Goal: Task Accomplishment & Management: Complete application form

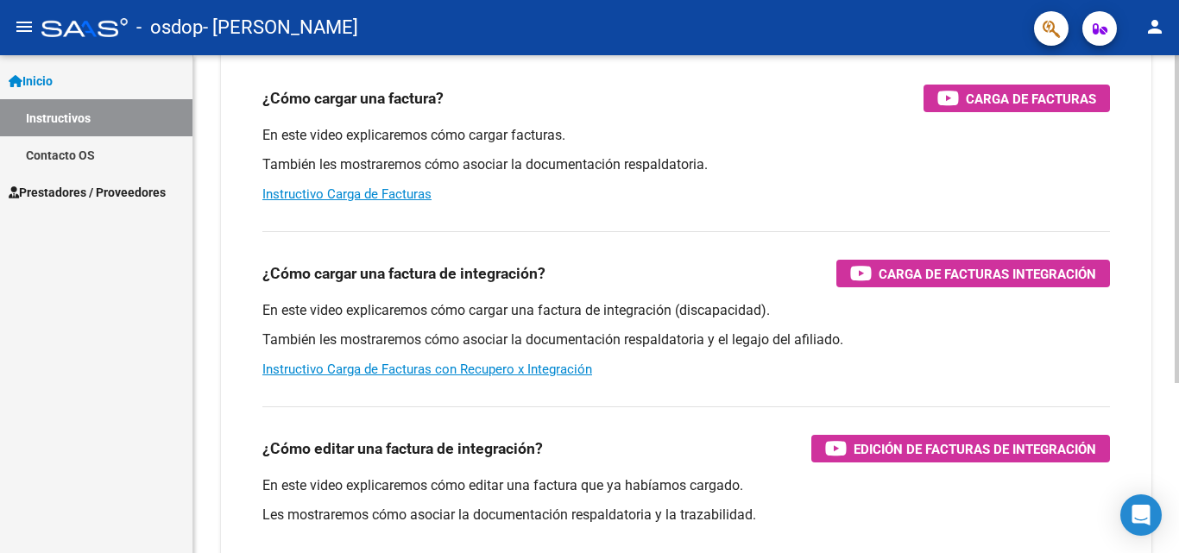
scroll to position [38, 0]
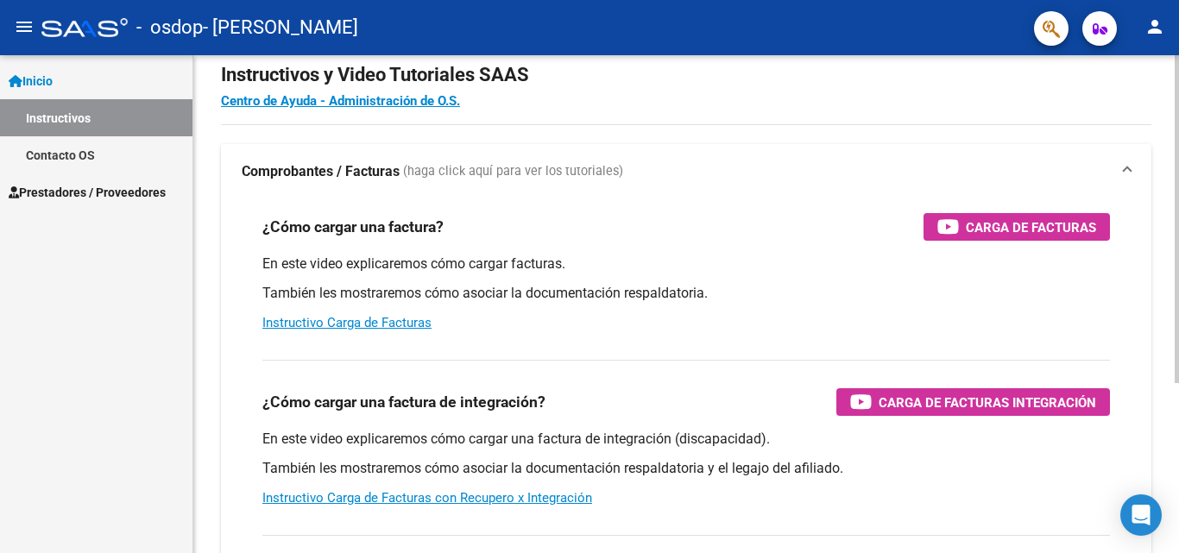
click at [1164, 148] on div "Instructivos y Video Tutoriales SAAS Centro de Ayuda - Administración de O.S. C…" at bounding box center [688, 395] width 990 height 757
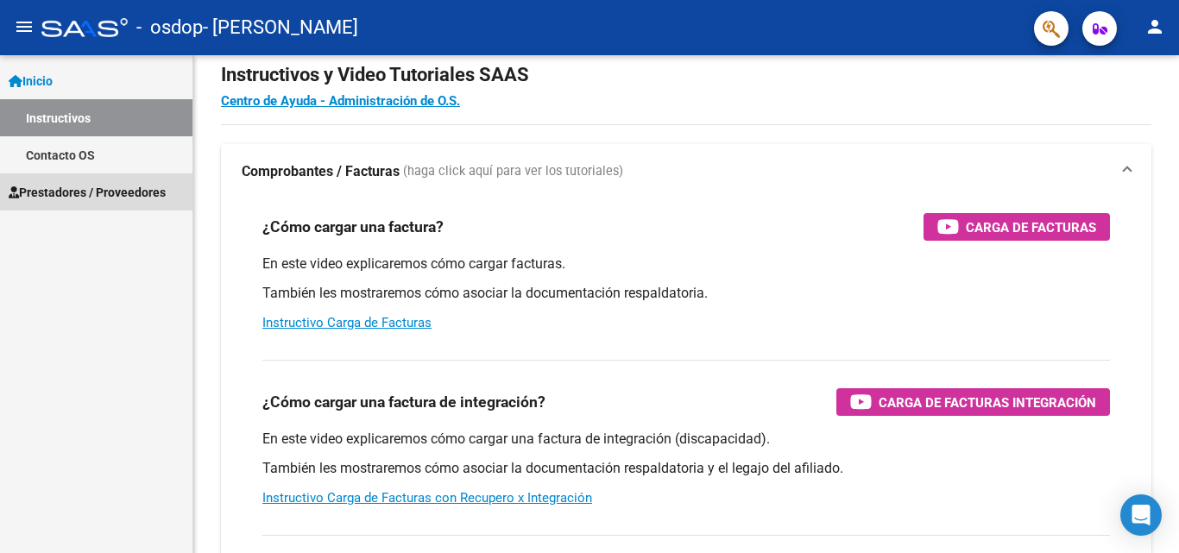
click at [158, 190] on span "Prestadores / Proveedores" at bounding box center [87, 192] width 157 height 19
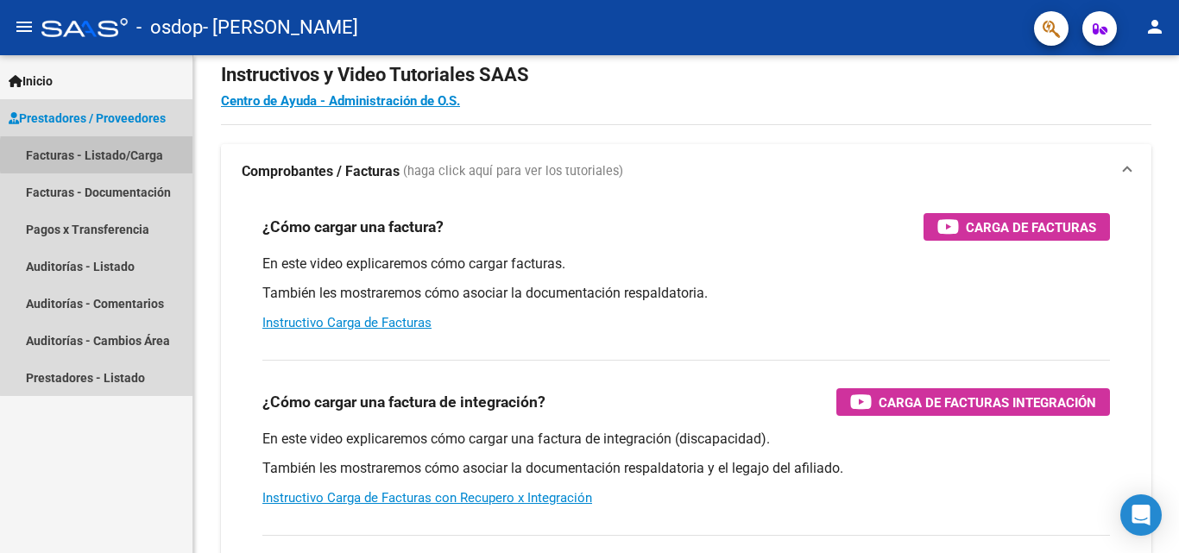
click at [146, 155] on link "Facturas - Listado/Carga" at bounding box center [96, 154] width 192 height 37
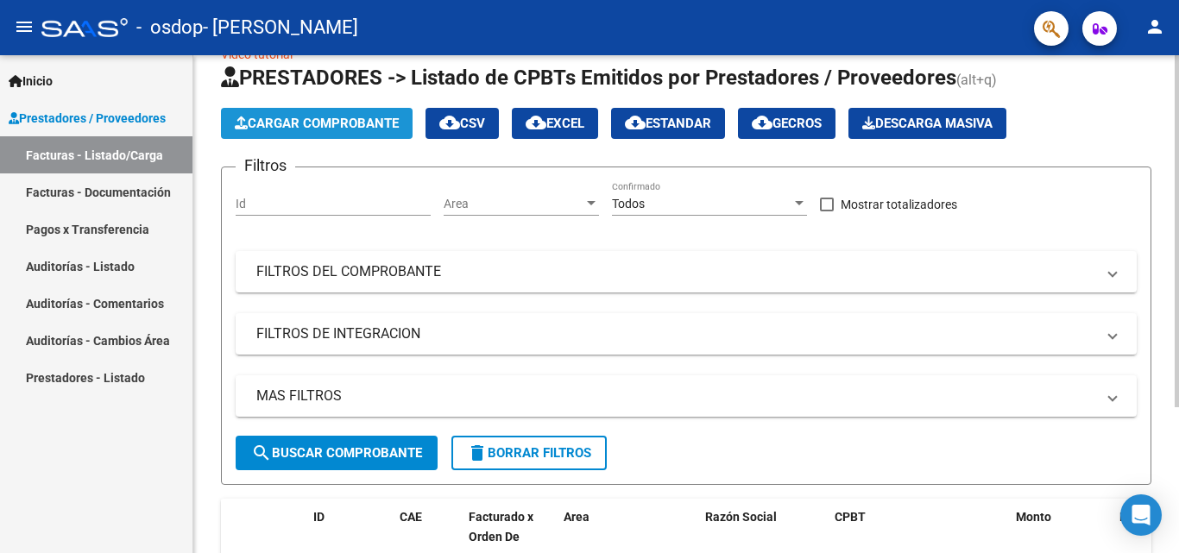
click at [334, 119] on span "Cargar Comprobante" at bounding box center [317, 124] width 164 height 16
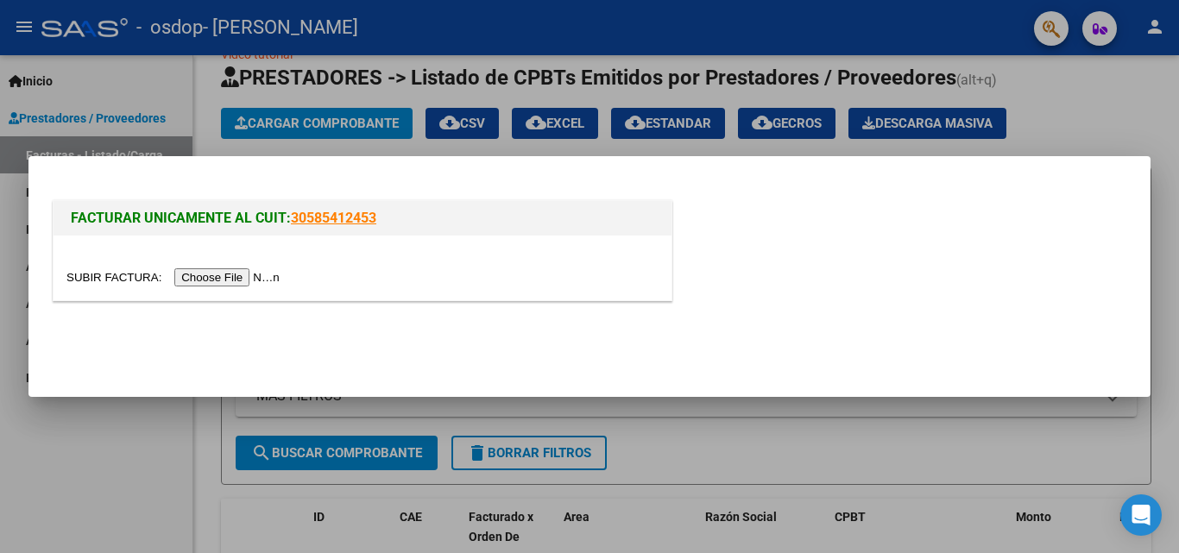
click at [256, 276] on input "file" at bounding box center [175, 277] width 218 height 18
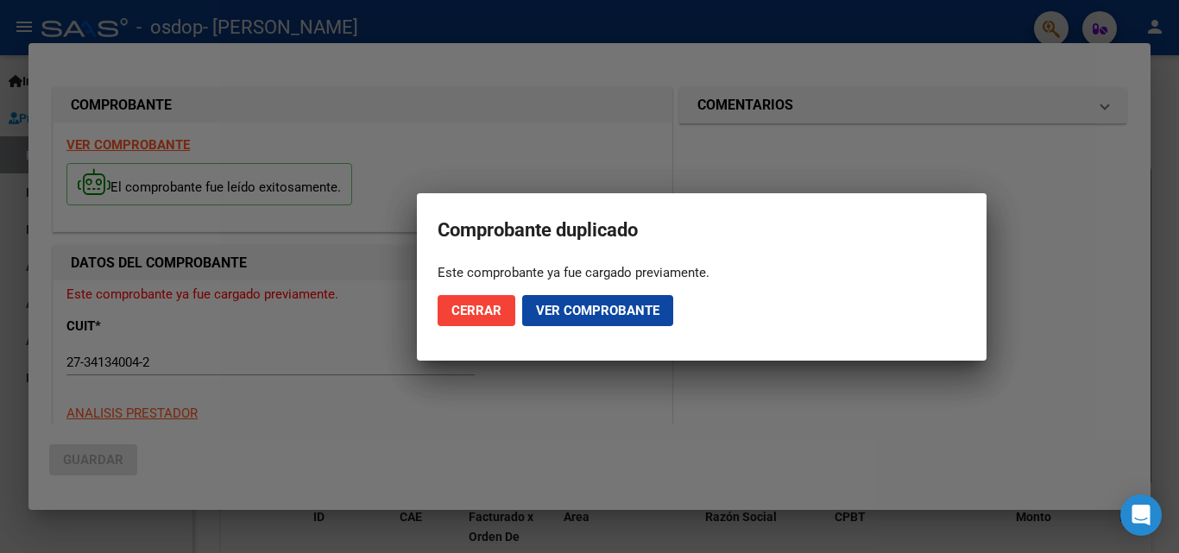
drag, startPoint x: 282, startPoint y: 356, endPoint x: 353, endPoint y: 364, distance: 71.3
click at [353, 364] on div at bounding box center [589, 276] width 1179 height 553
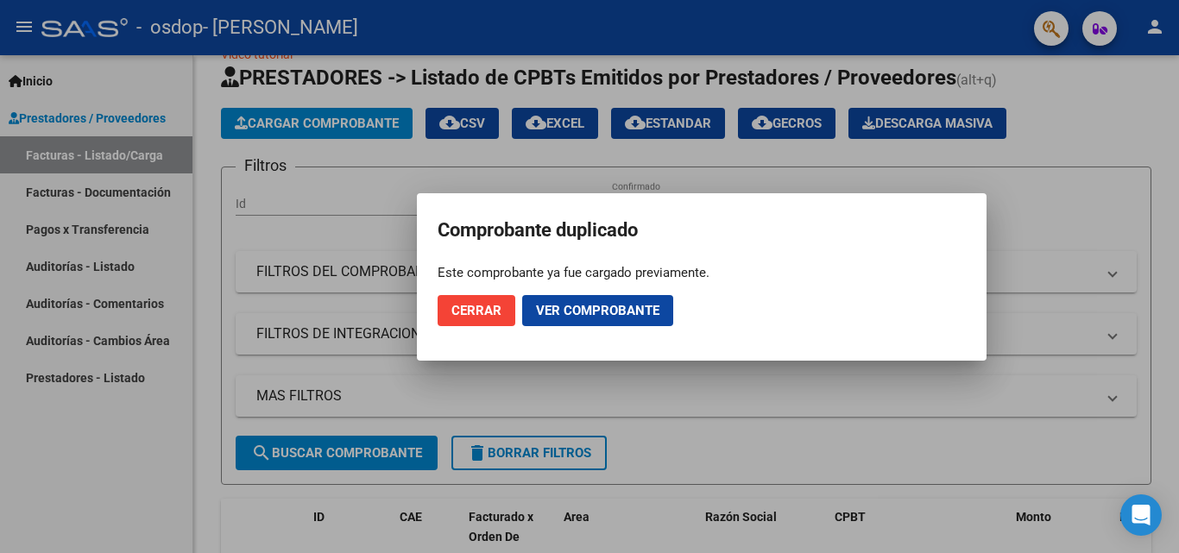
click at [553, 309] on span "Ver comprobante" at bounding box center [597, 311] width 123 height 16
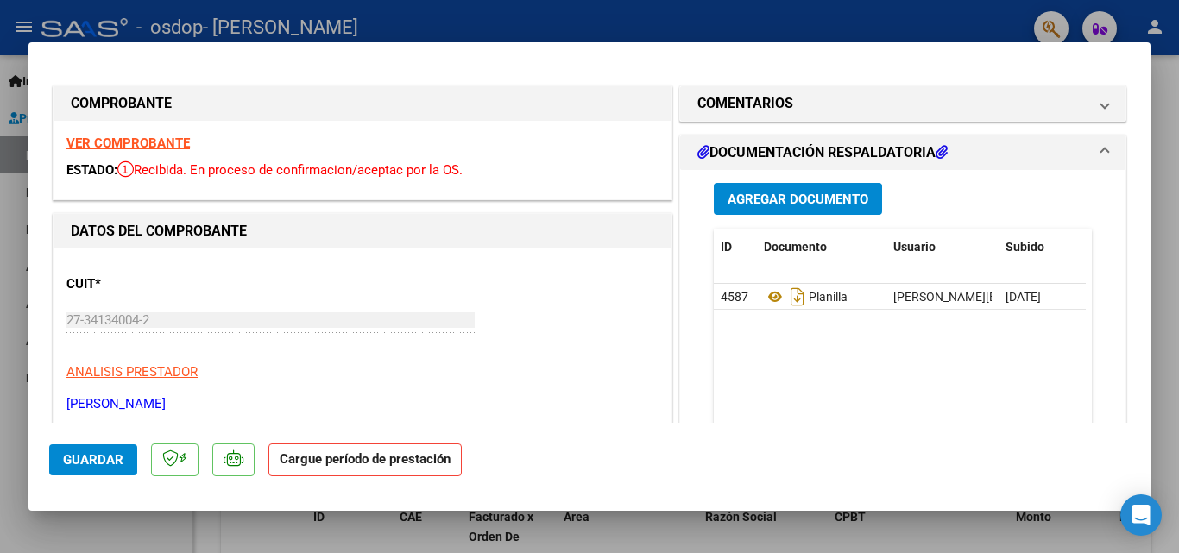
click at [155, 142] on strong "VER COMPROBANTE" at bounding box center [127, 144] width 123 height 16
click at [905, 41] on div at bounding box center [589, 276] width 1179 height 553
type input "$ 0,00"
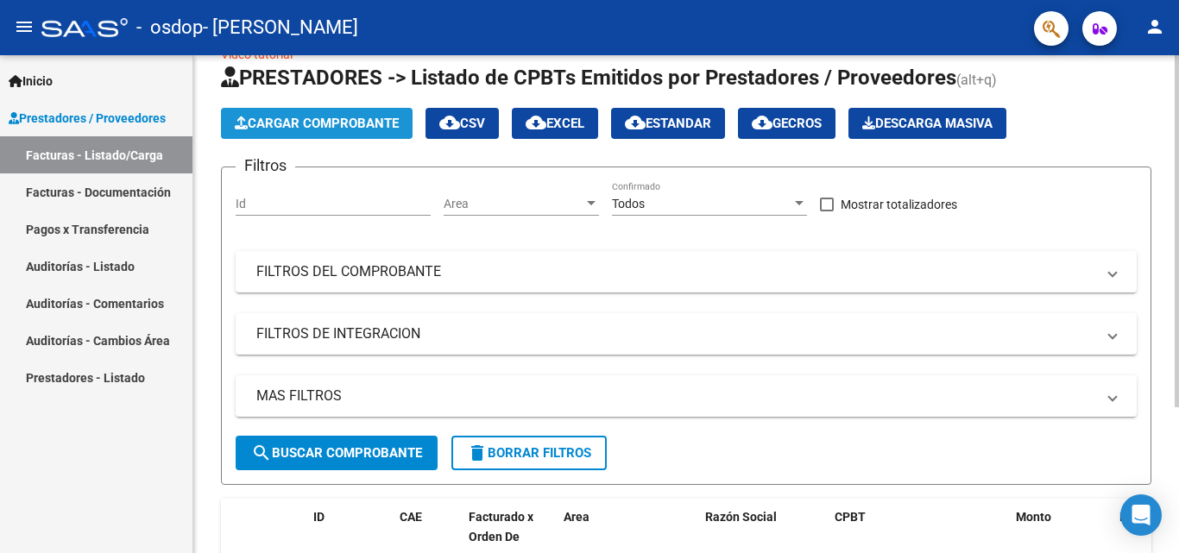
click at [387, 115] on button "Cargar Comprobante" at bounding box center [317, 123] width 192 height 31
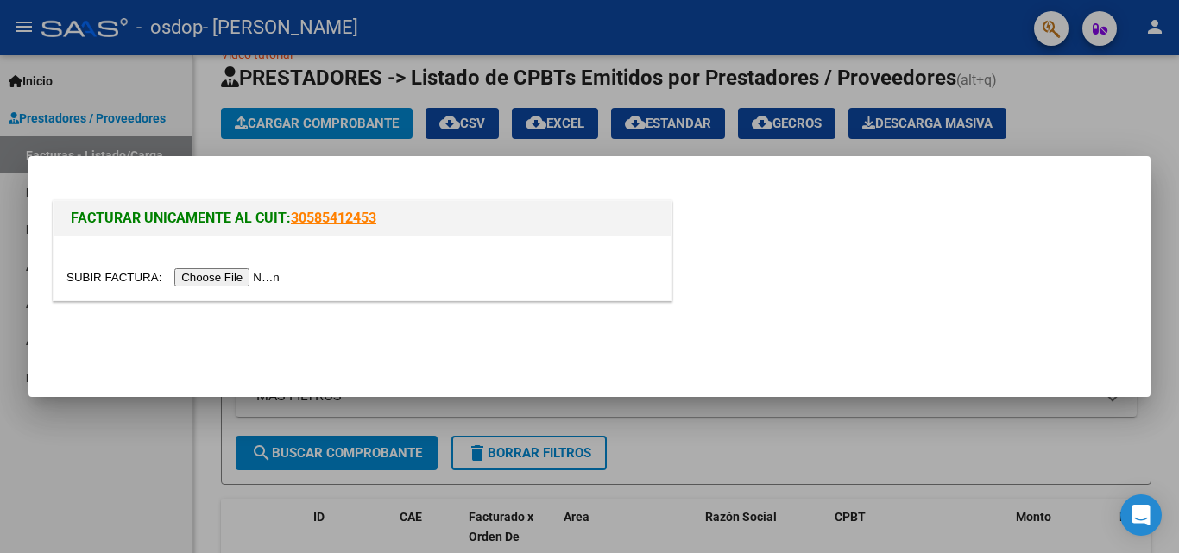
click at [253, 275] on input "file" at bounding box center [175, 277] width 218 height 18
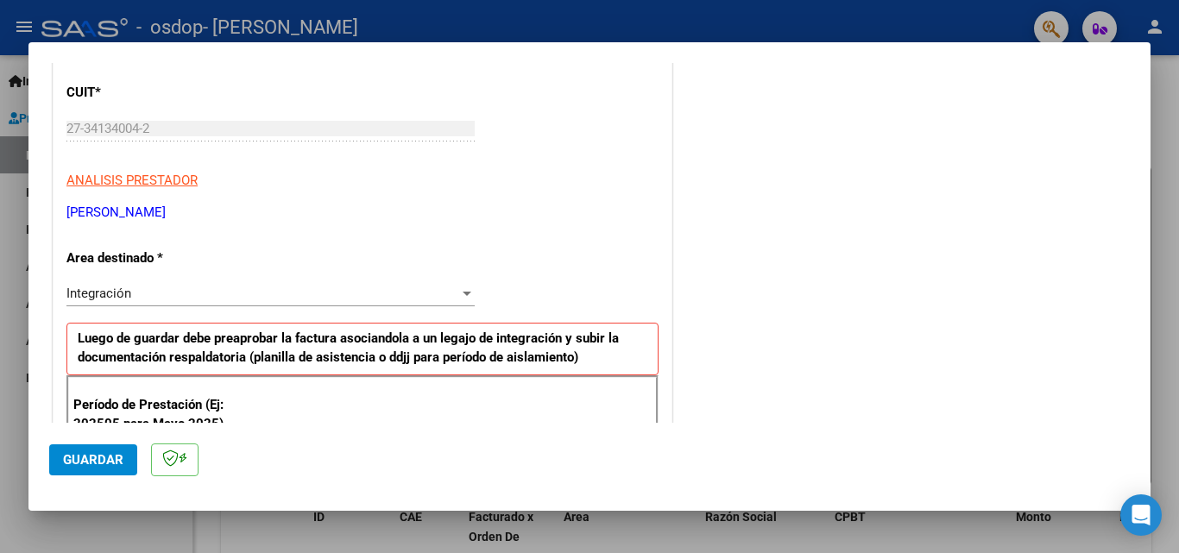
scroll to position [280, 0]
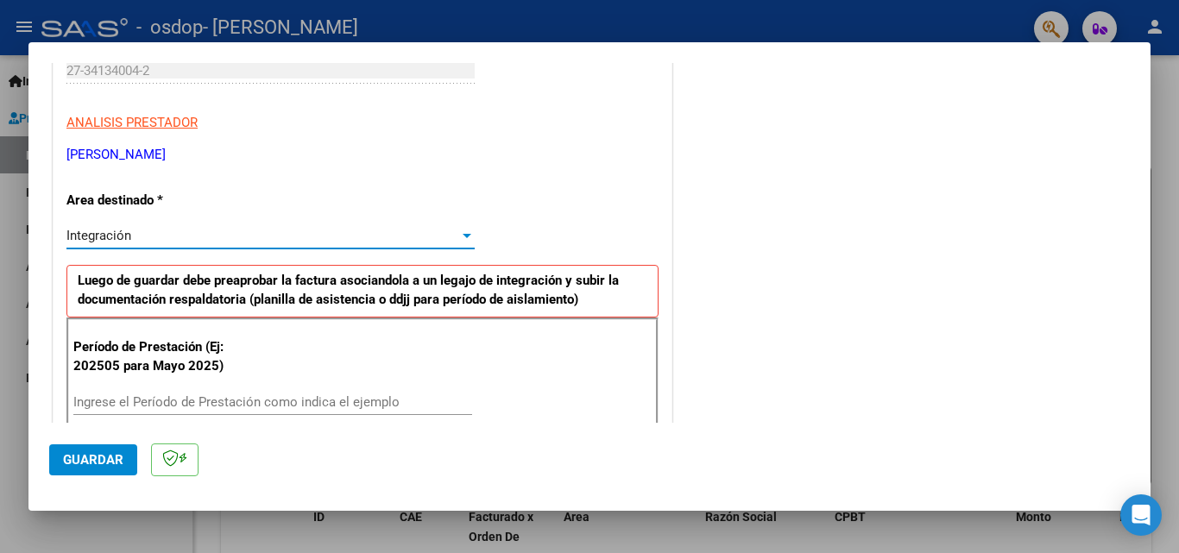
click at [463, 237] on div at bounding box center [467, 236] width 9 height 4
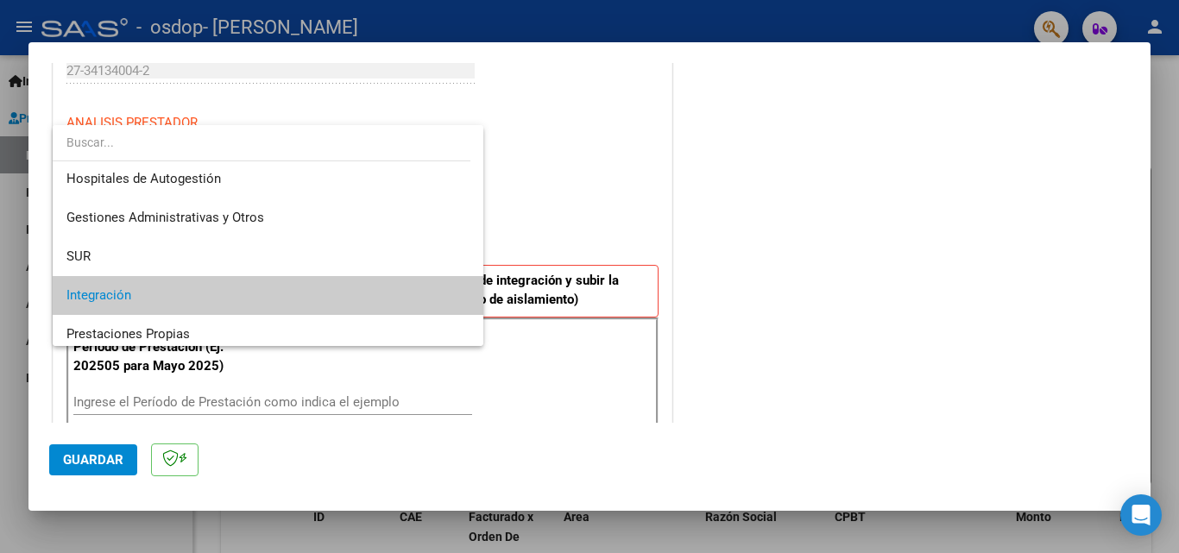
scroll to position [0, 0]
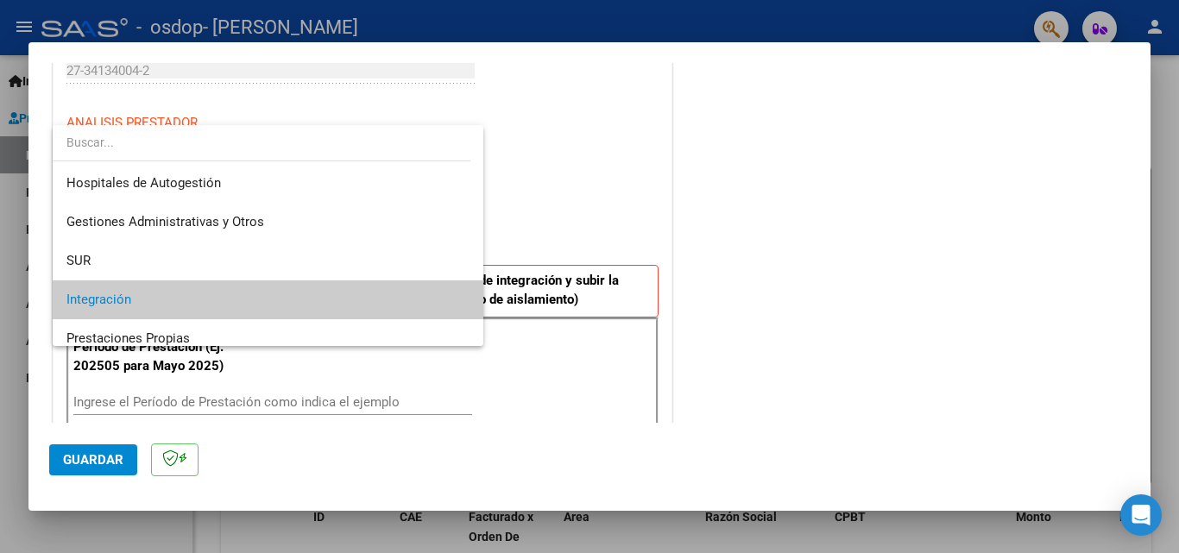
click at [539, 205] on div at bounding box center [589, 276] width 1179 height 553
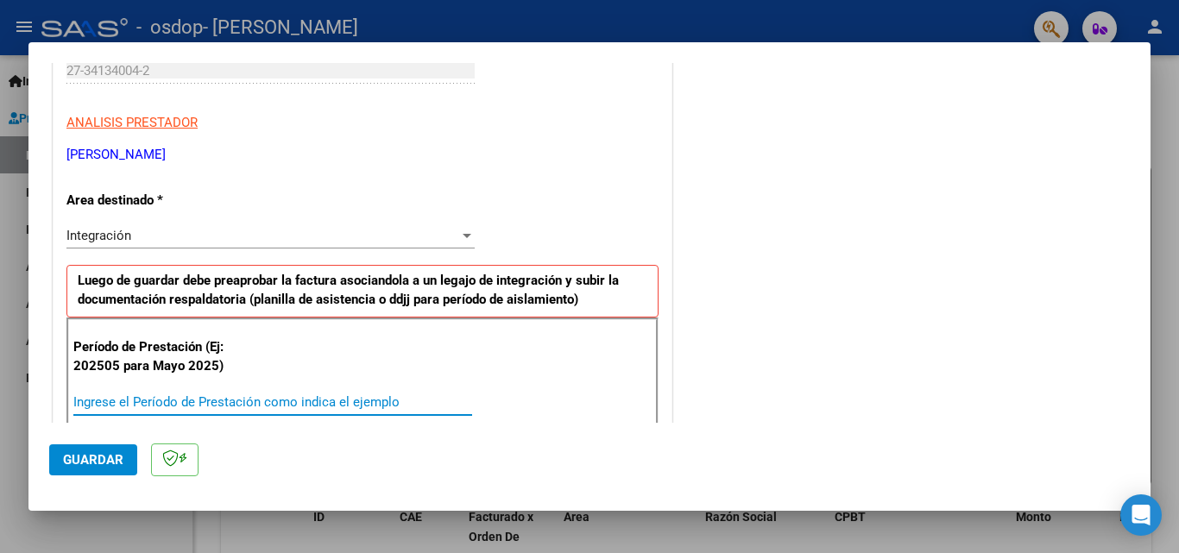
click at [243, 402] on input "Ingrese el Período de Prestación como indica el ejemplo" at bounding box center [272, 402] width 399 height 16
type input "202508"
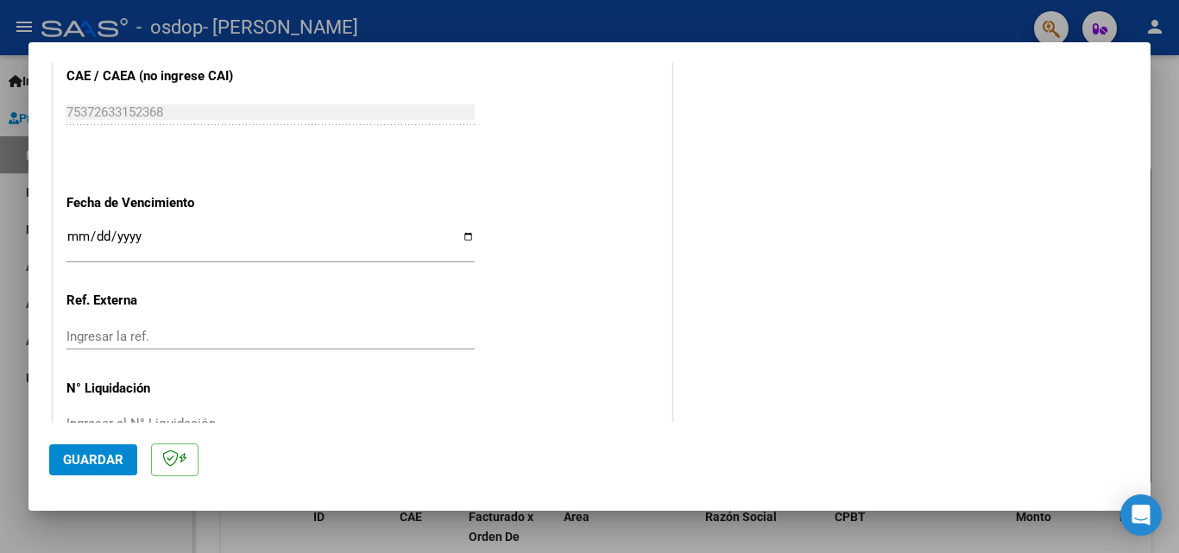
scroll to position [1159, 0]
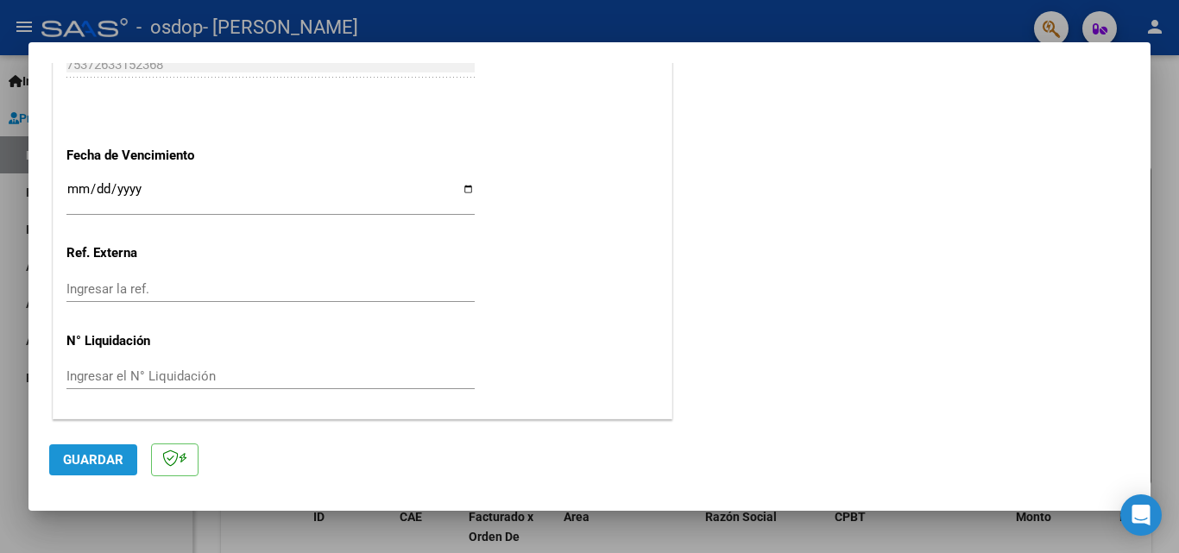
click at [81, 452] on span "Guardar" at bounding box center [93, 460] width 60 height 16
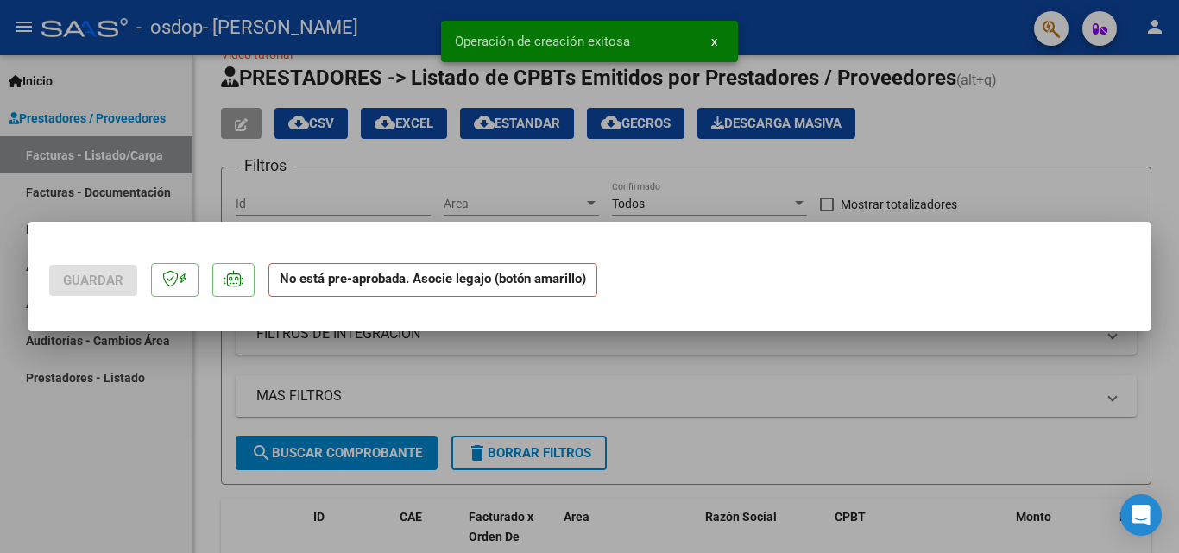
scroll to position [0, 0]
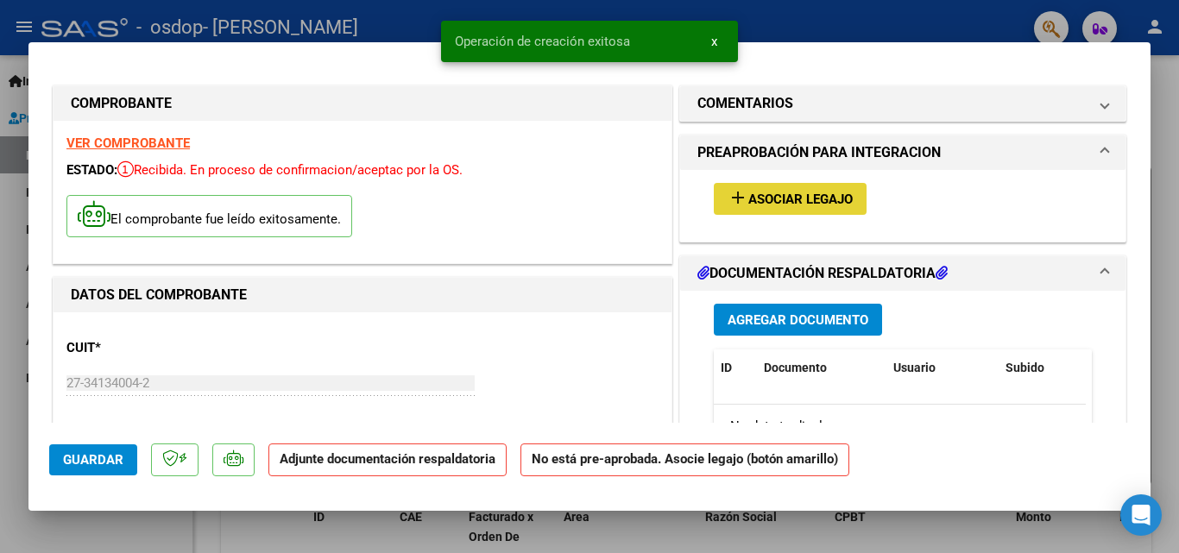
click at [809, 198] on span "Asociar Legajo" at bounding box center [800, 200] width 104 height 16
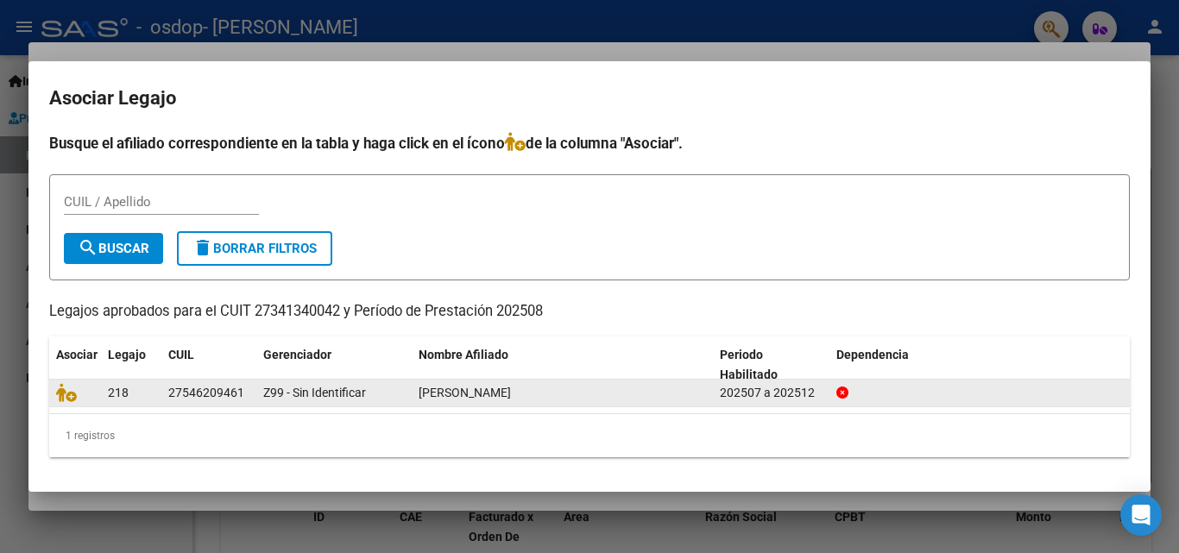
click at [184, 394] on div "27546209461" at bounding box center [206, 393] width 76 height 20
click at [442, 393] on span "[PERSON_NAME]" at bounding box center [465, 393] width 92 height 14
click at [749, 397] on div "202507 a 202512" at bounding box center [771, 393] width 103 height 20
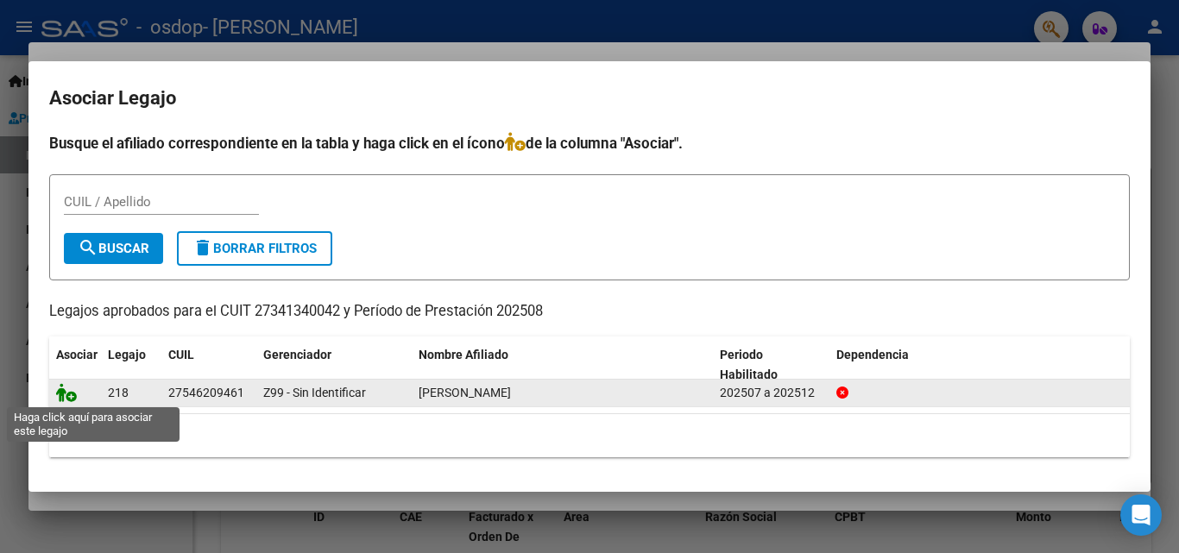
click at [64, 395] on icon at bounding box center [66, 392] width 21 height 19
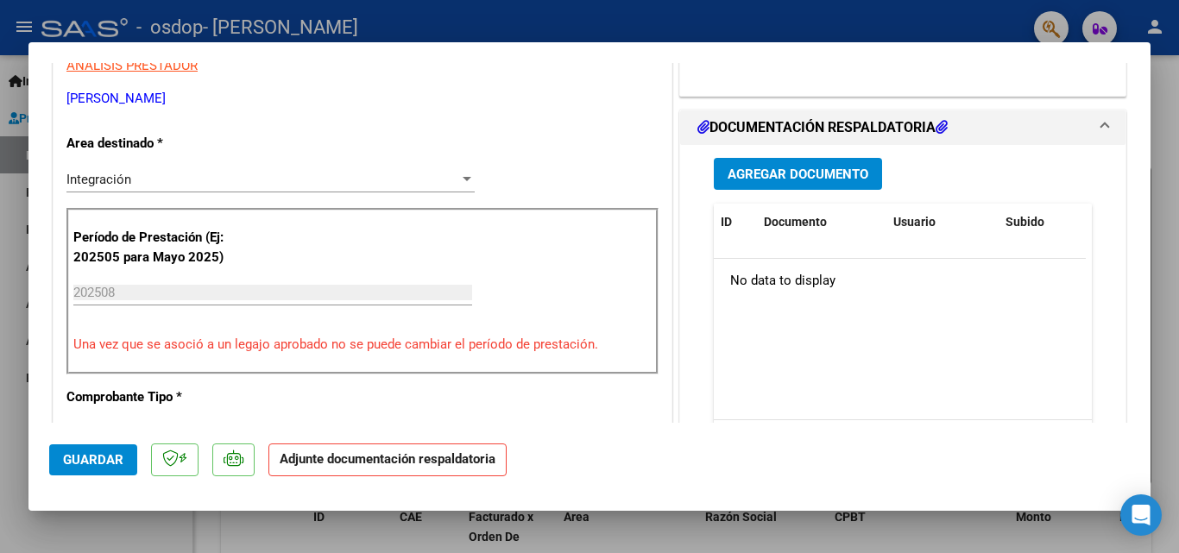
scroll to position [377, 0]
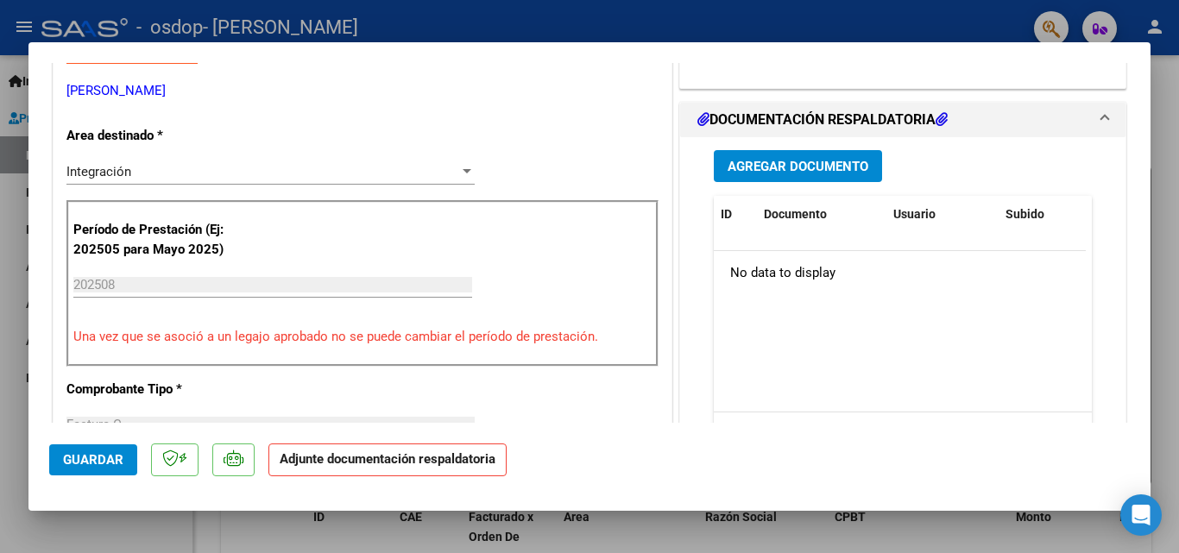
click at [815, 158] on span "Agregar Documento" at bounding box center [798, 166] width 141 height 16
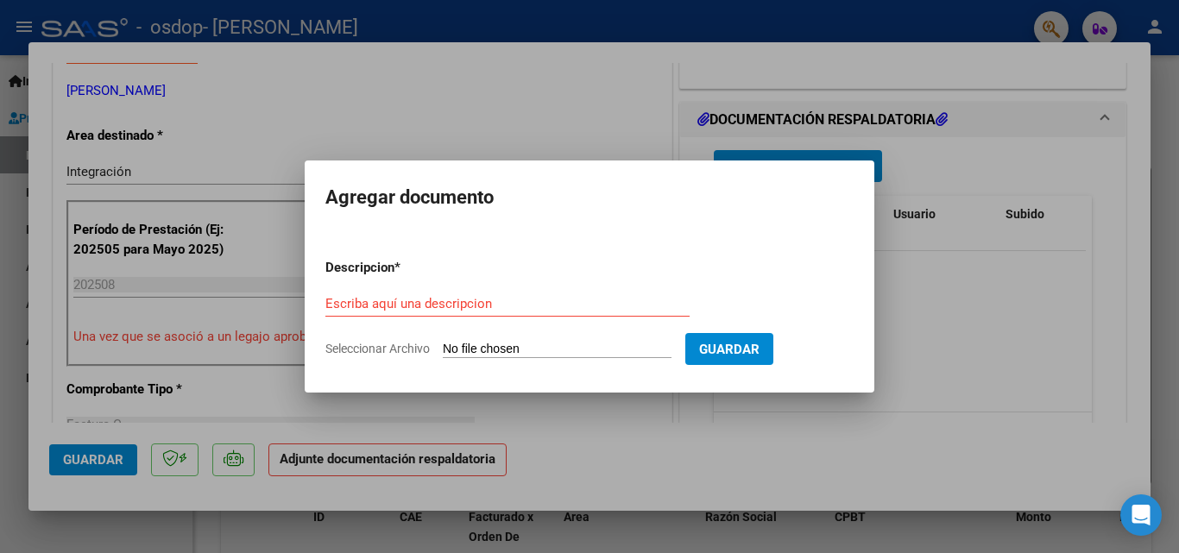
click at [561, 344] on input "Seleccionar Archivo" at bounding box center [557, 350] width 229 height 16
type input "C:\fakepath\isabella asistencia [DATE].pdf"
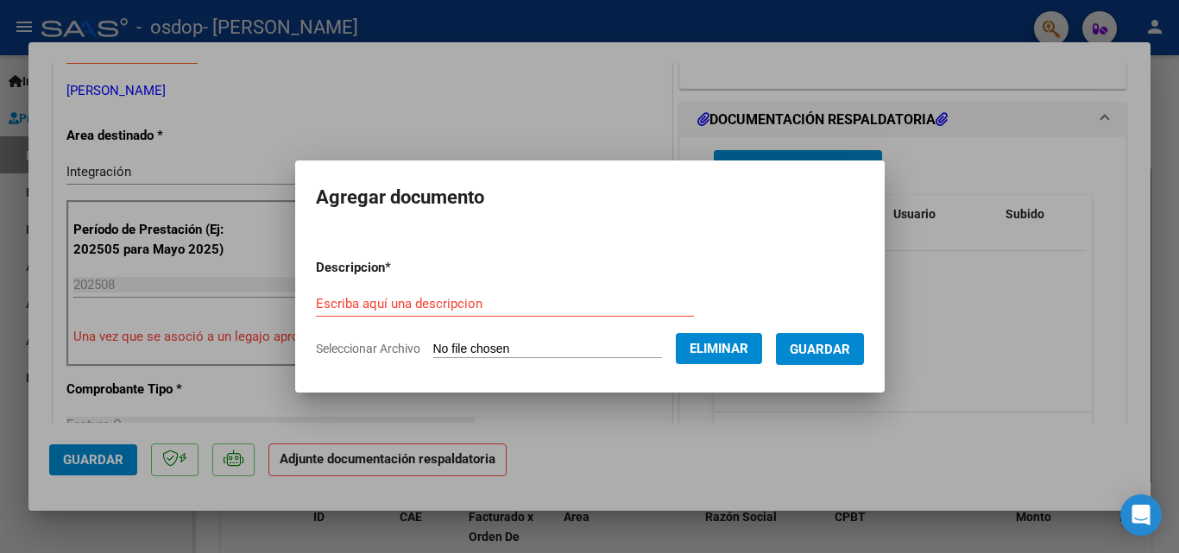
click at [451, 300] on input "Escriba aquí una descripcion" at bounding box center [505, 304] width 378 height 16
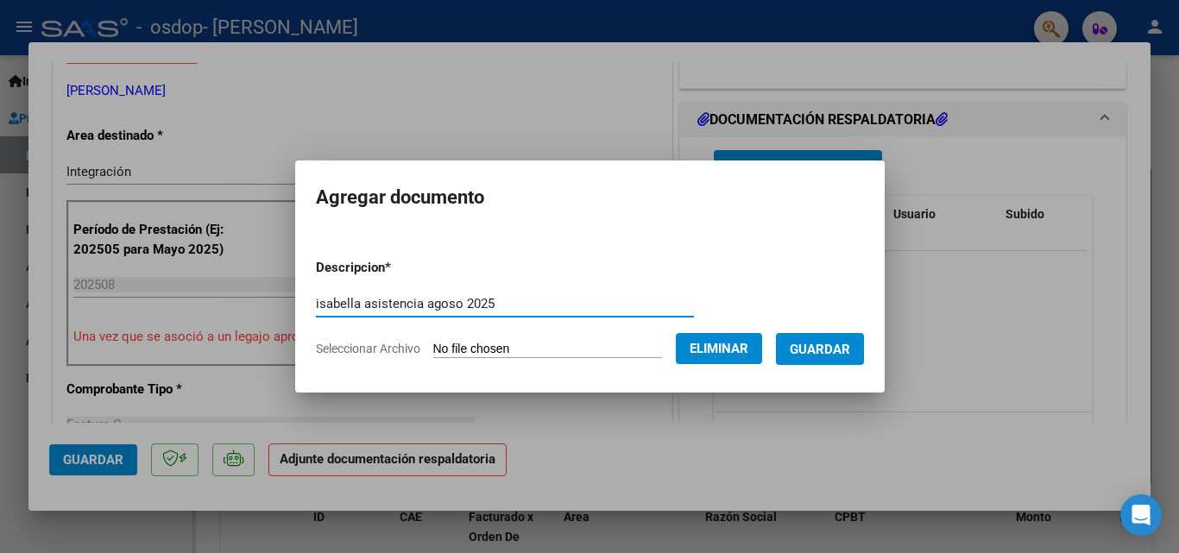
click at [439, 303] on input "isabella asistencia agoso 2025" at bounding box center [505, 304] width 378 height 16
type input "isabella asistencia [DATE]"
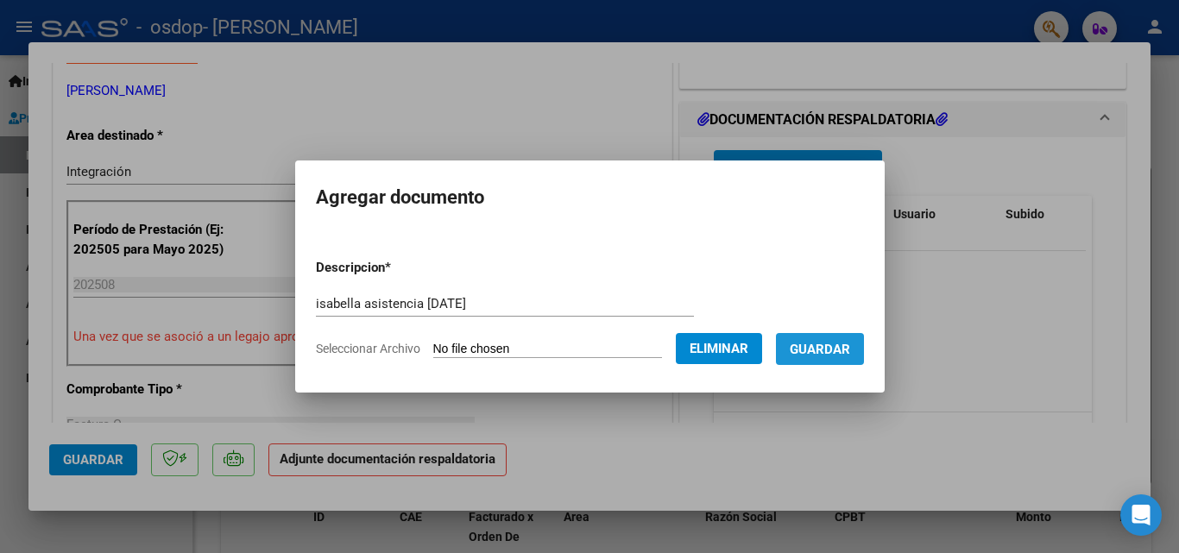
click at [830, 347] on span "Guardar" at bounding box center [820, 350] width 60 height 16
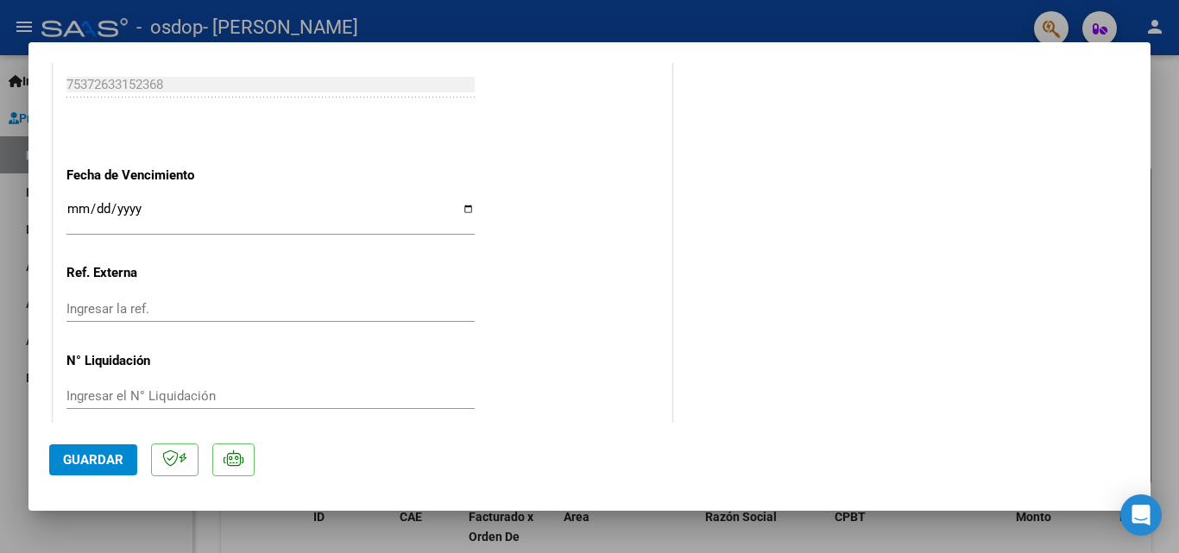
scroll to position [1177, 0]
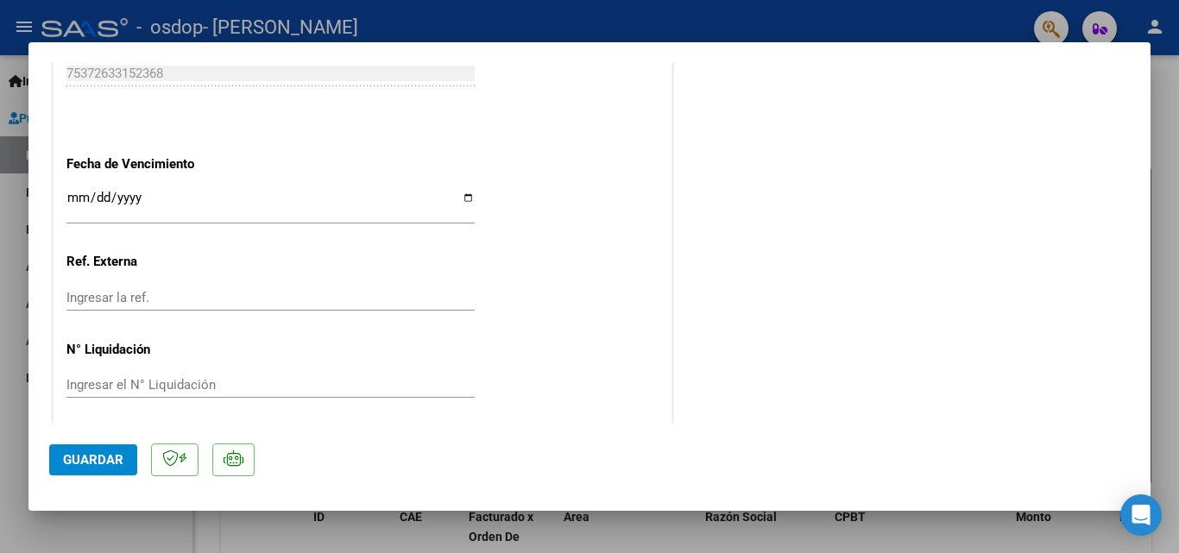
click at [112, 463] on span "Guardar" at bounding box center [93, 460] width 60 height 16
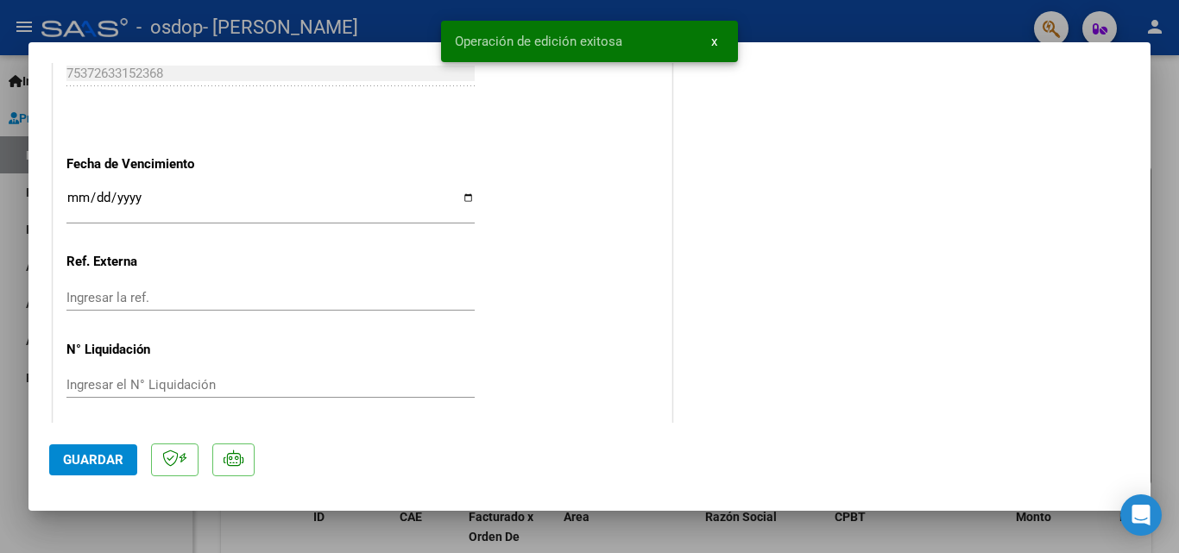
click at [839, 12] on div at bounding box center [589, 276] width 1179 height 553
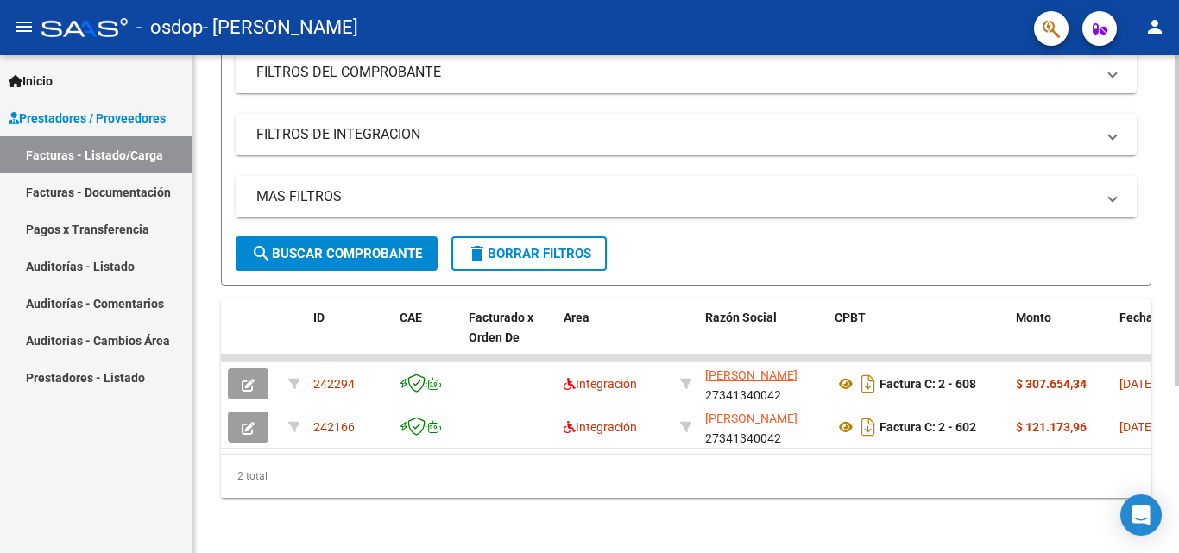
scroll to position [250, 0]
click at [1178, 306] on div at bounding box center [1177, 387] width 4 height 331
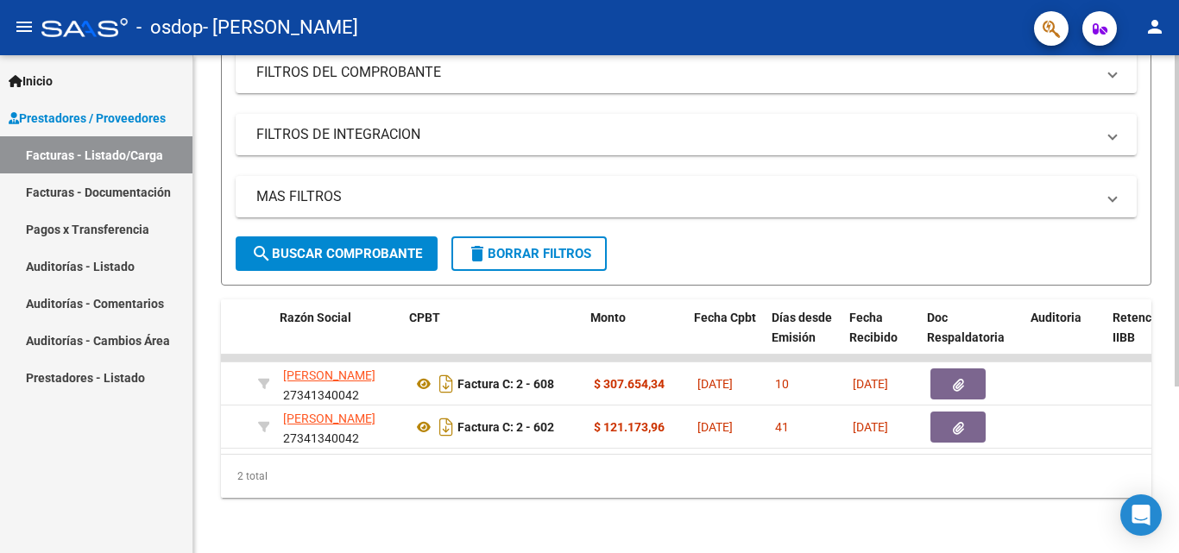
scroll to position [0, 426]
click at [516, 510] on div "Video tutorial PRESTADORES -> Listado de CPBTs Emitidos por Prestadores / Prove…" at bounding box center [686, 185] width 986 height 735
